Goal: Information Seeking & Learning: Stay updated

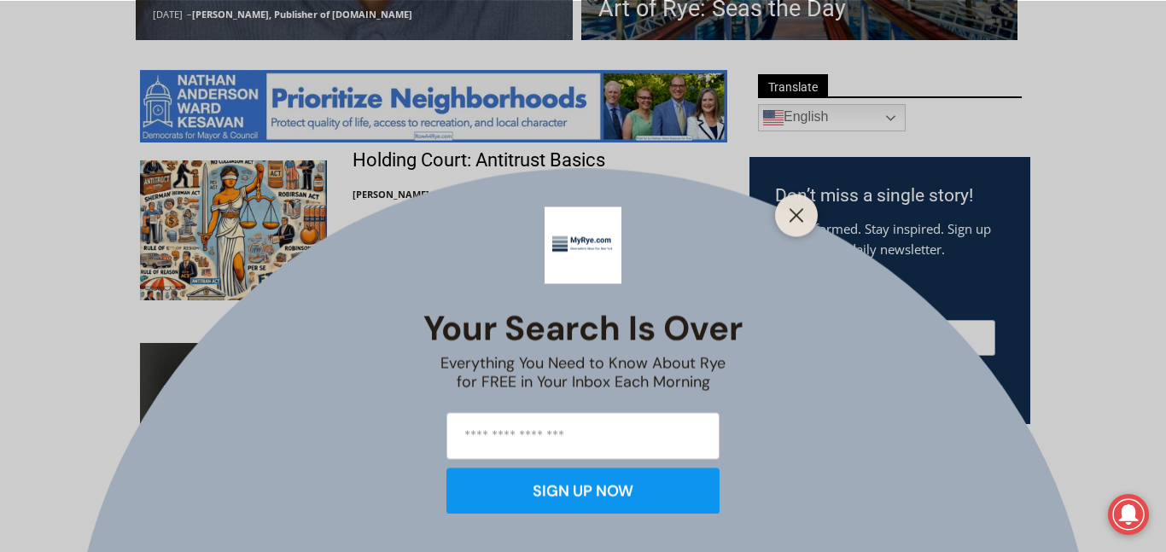
scroll to position [875, 0]
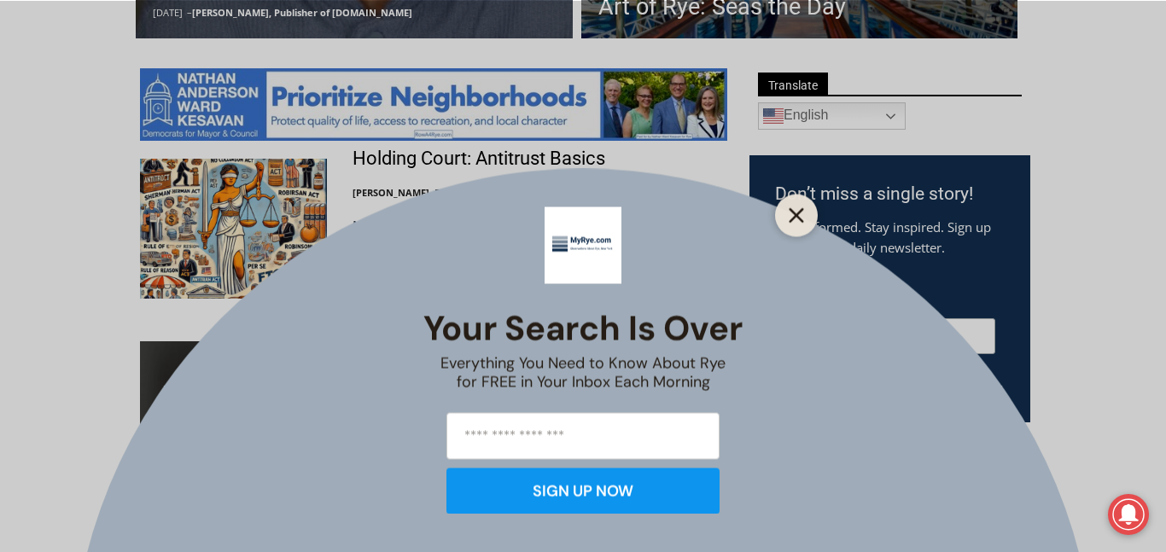
click at [803, 217] on icon "Close" at bounding box center [796, 214] width 15 height 15
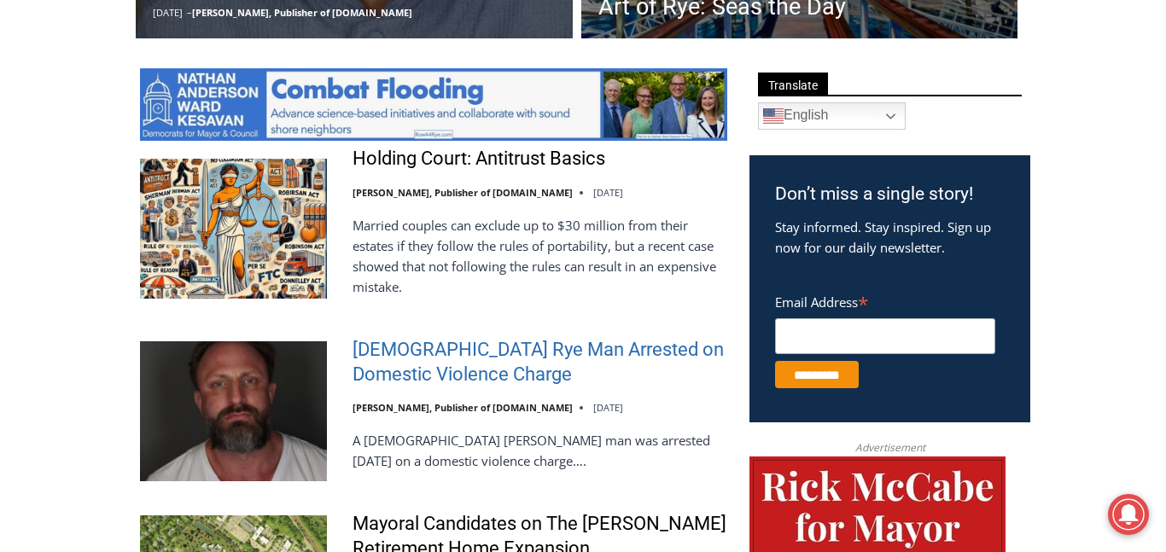
click at [452, 347] on link "[DEMOGRAPHIC_DATA] Rye Man Arrested on Domestic Violence Charge" at bounding box center [539, 362] width 375 height 49
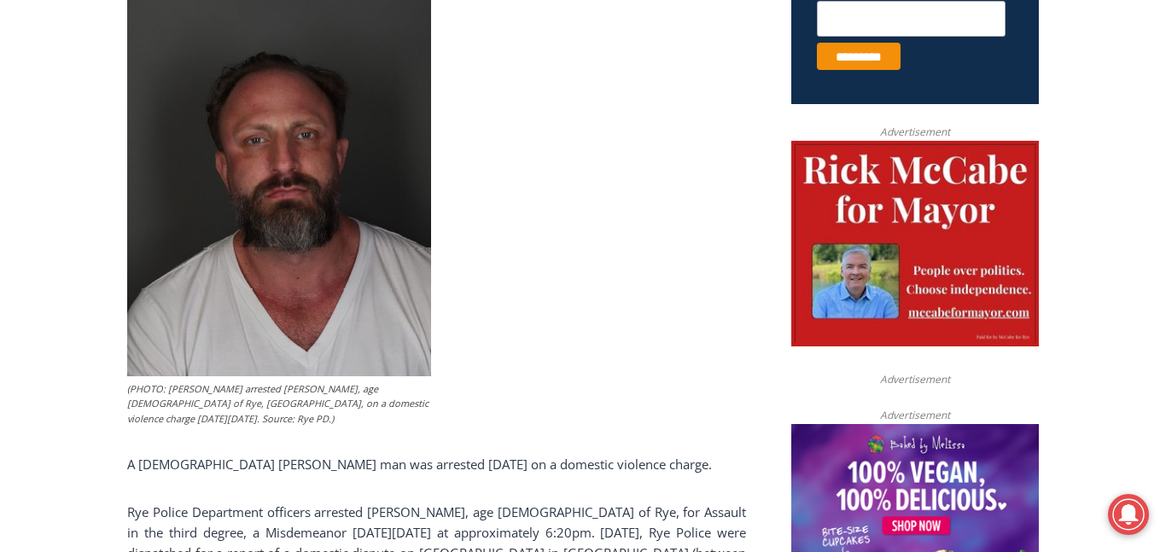
scroll to position [718, 0]
